Goal: Information Seeking & Learning: Compare options

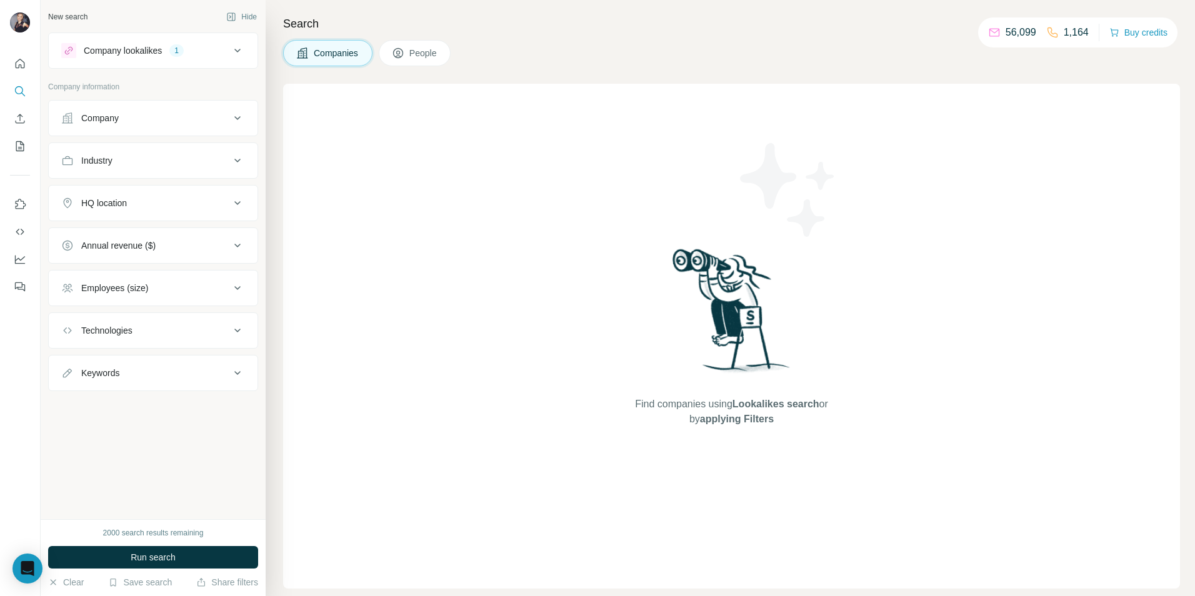
click at [224, 57] on div "Company lookalikes 1" at bounding box center [145, 50] width 169 height 15
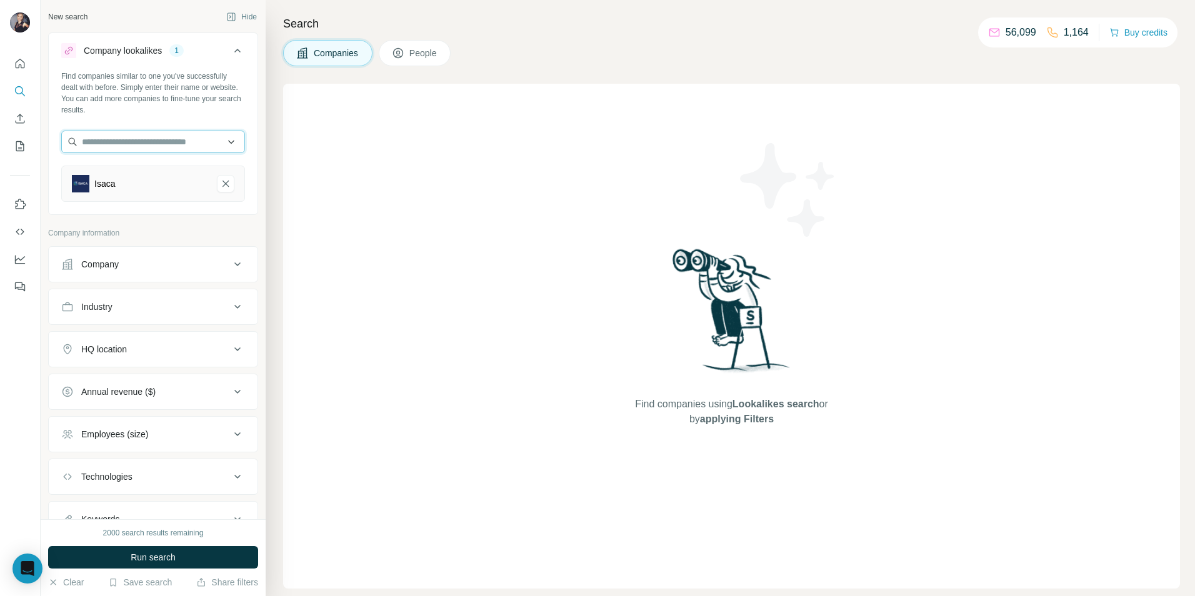
click at [138, 148] on input "text" at bounding box center [153, 142] width 184 height 22
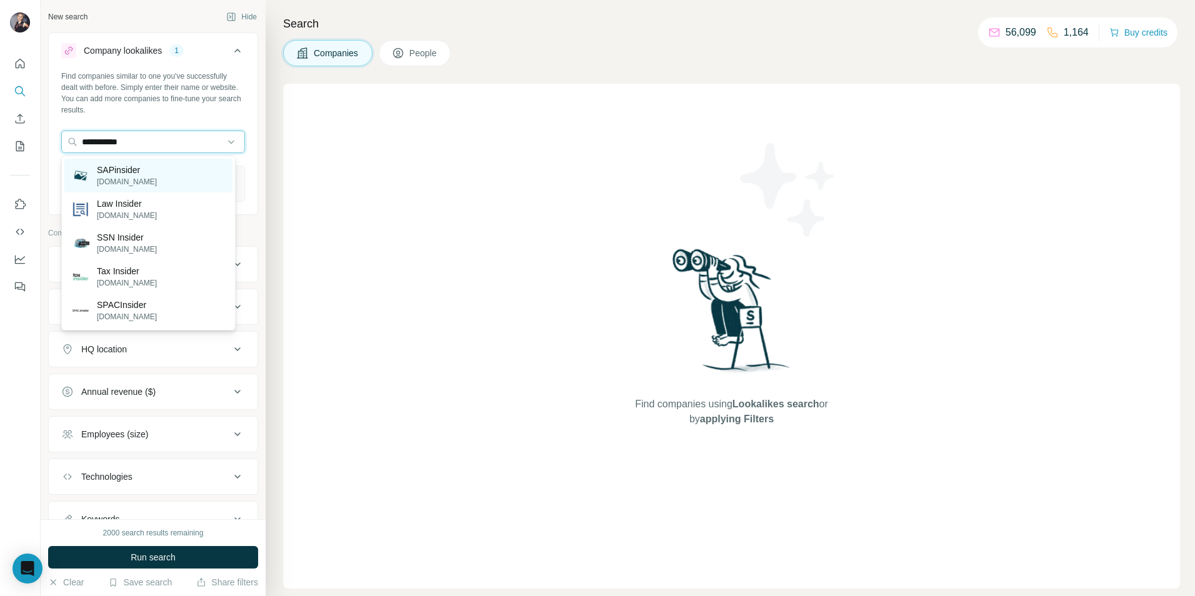
type input "**********"
click at [154, 171] on p "SAPinsider" at bounding box center [127, 170] width 60 height 12
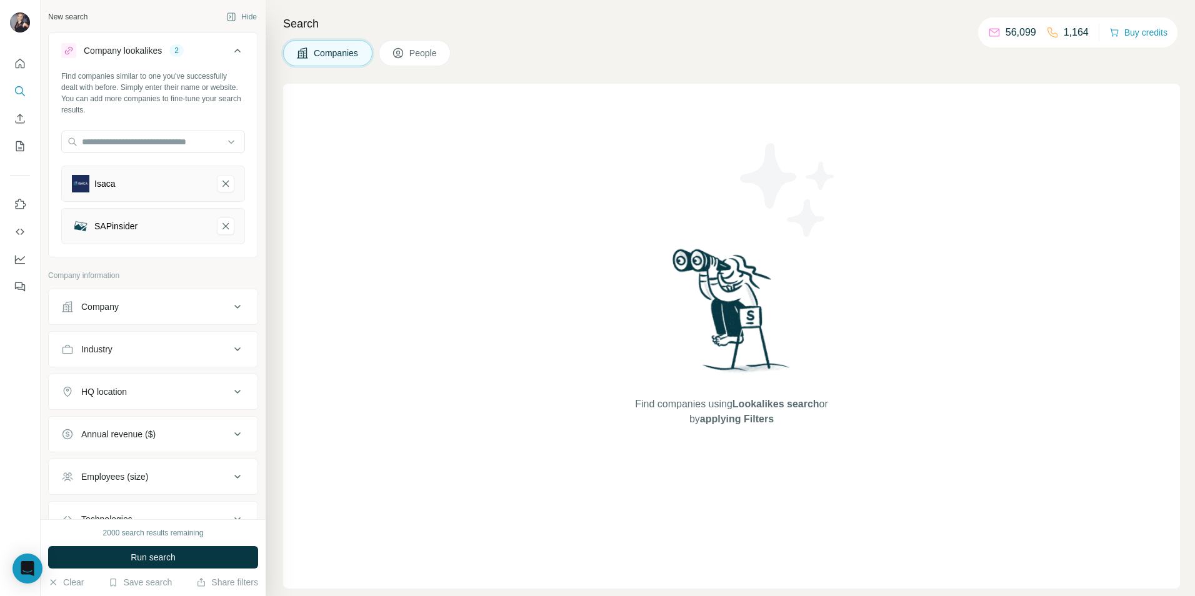
click at [126, 234] on div "SAPinsider" at bounding box center [139, 225] width 135 height 17
click at [198, 232] on div "SAPinsider" at bounding box center [153, 226] width 184 height 36
click at [217, 232] on button "SAPinsider-remove-button" at bounding box center [225, 225] width 17 height 17
click at [147, 161] on div "Find companies similar to one you've successfully dealt with before. Simply ent…" at bounding box center [153, 141] width 209 height 141
click at [150, 153] on div at bounding box center [153, 143] width 184 height 25
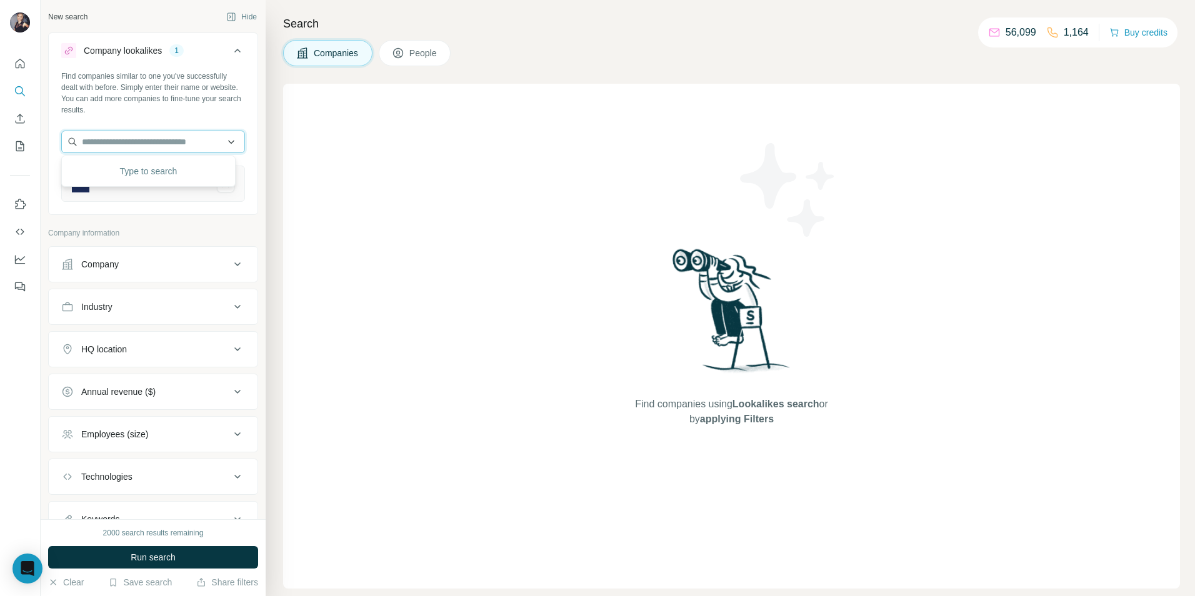
click at [156, 141] on input "text" at bounding box center [153, 142] width 184 height 22
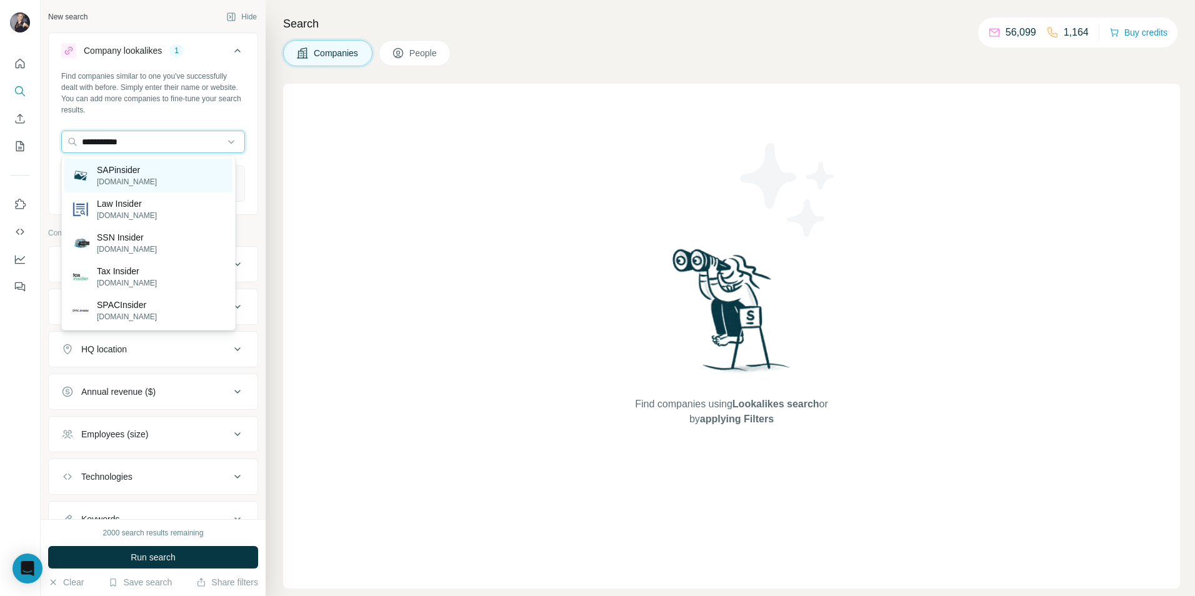
type input "**********"
click at [178, 180] on div "SAPinsider [DOMAIN_NAME]" at bounding box center [148, 176] width 168 height 34
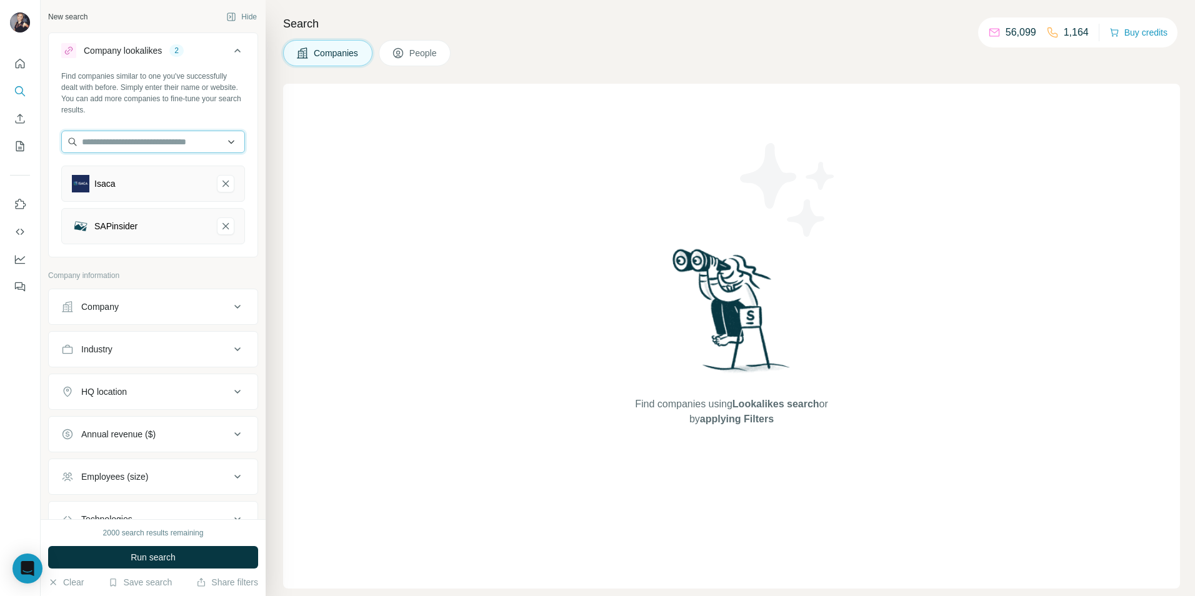
click at [178, 142] on input "text" at bounding box center [153, 142] width 184 height 22
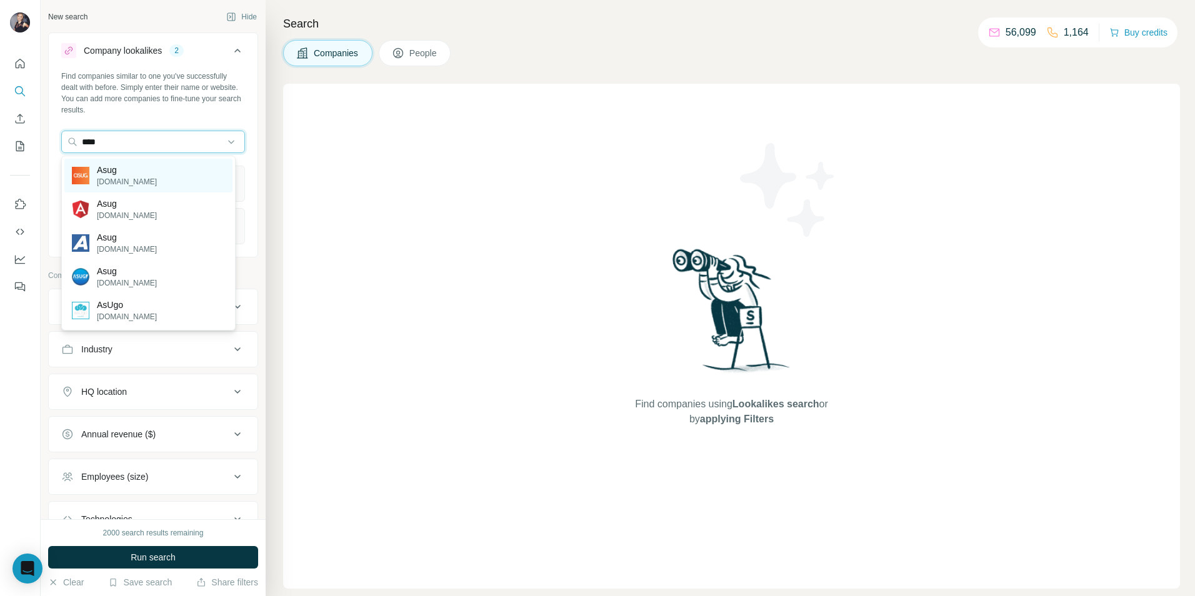
type input "****"
click at [174, 170] on div "Asug [DOMAIN_NAME]" at bounding box center [148, 176] width 168 height 34
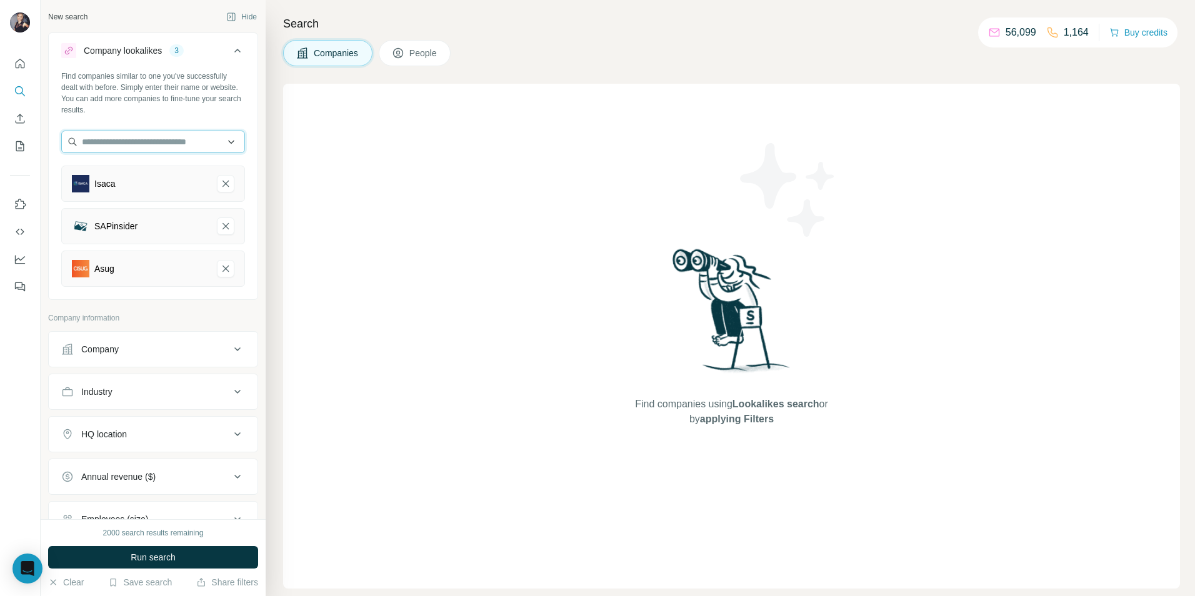
click at [151, 134] on input "text" at bounding box center [153, 142] width 184 height 22
click at [151, 112] on div "Find companies similar to one you've successfully dealt with before. Simply ent…" at bounding box center [153, 93] width 184 height 45
